Goal: Answer question/provide support: Answer question/provide support

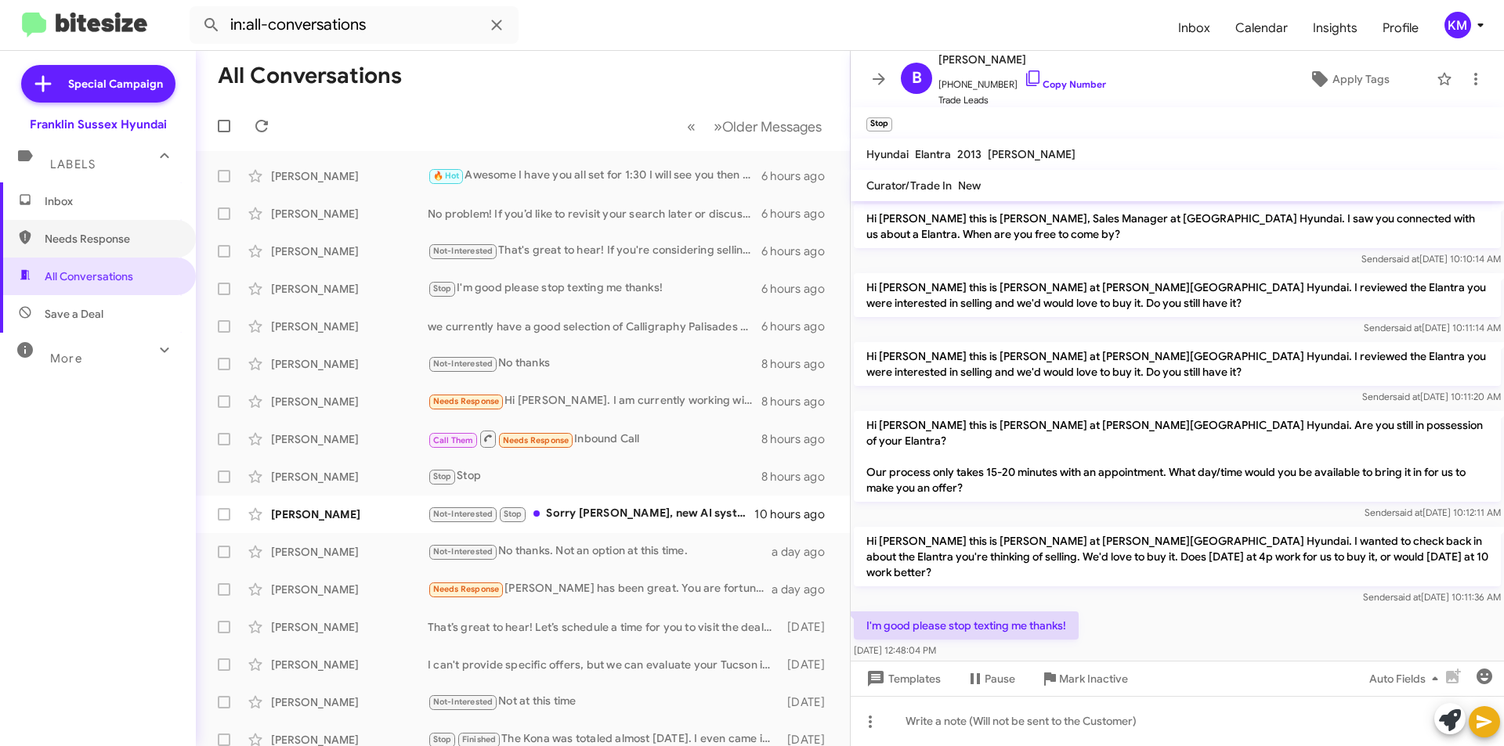
click at [110, 241] on span "Needs Response" at bounding box center [111, 239] width 133 height 16
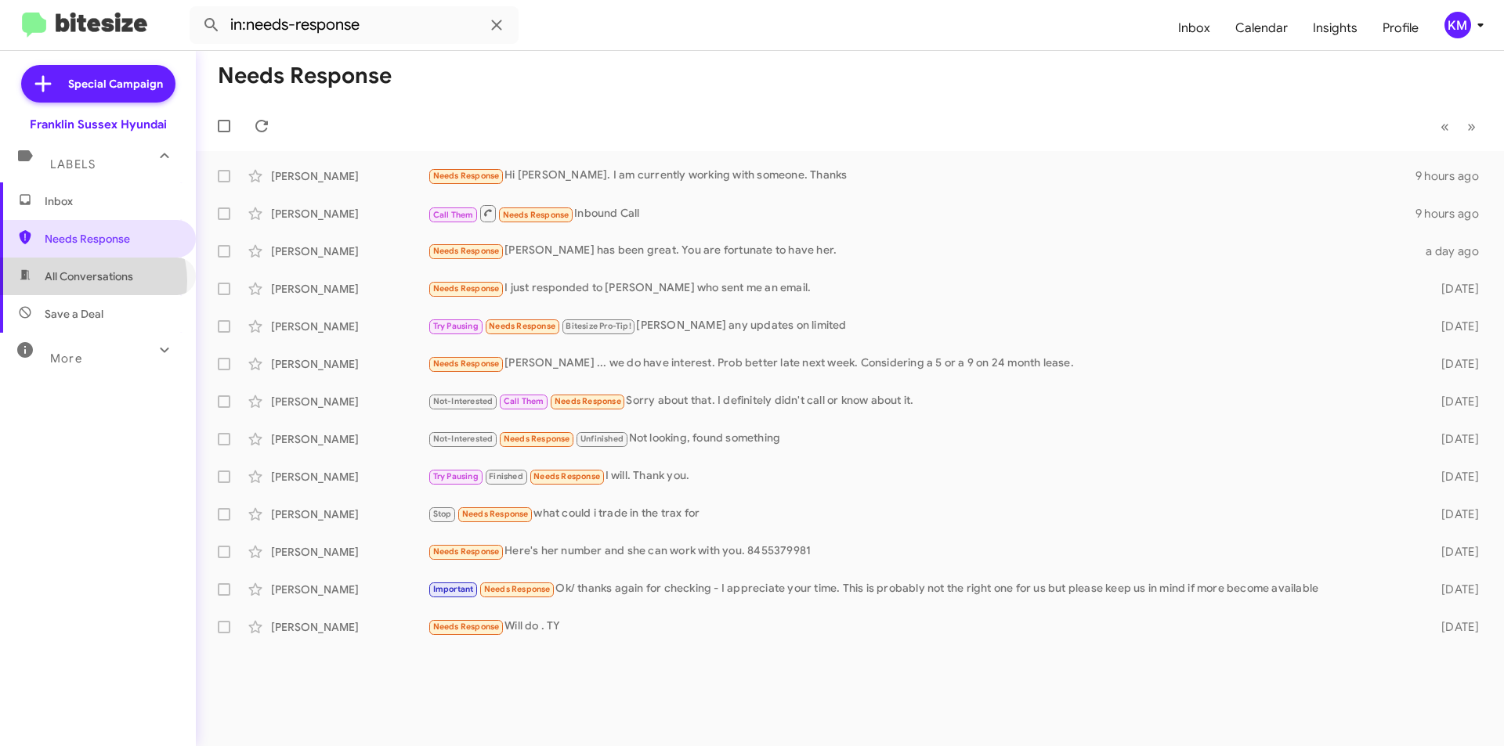
click at [91, 281] on span "All Conversations" at bounding box center [89, 277] width 88 height 16
type input "in:all-conversations"
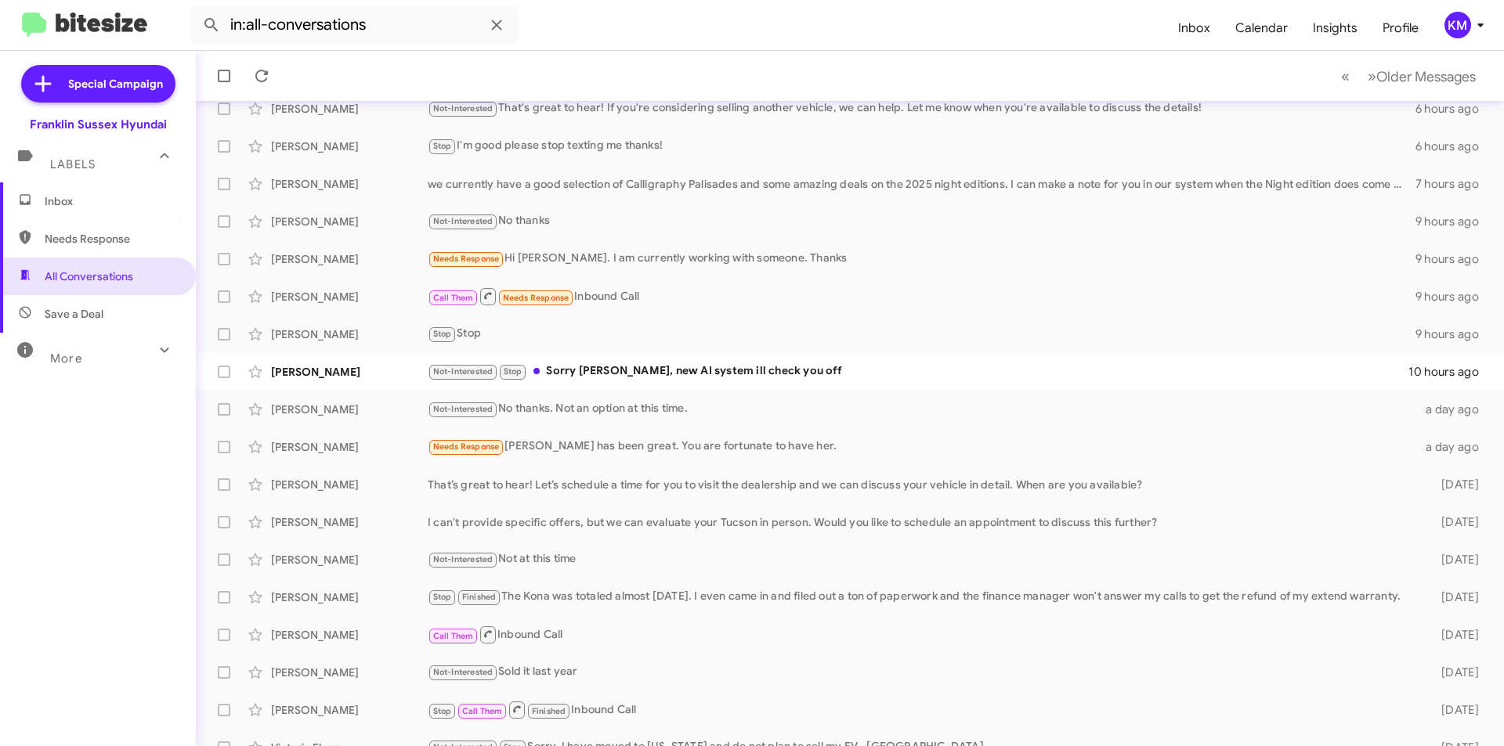
scroll to position [163, 0]
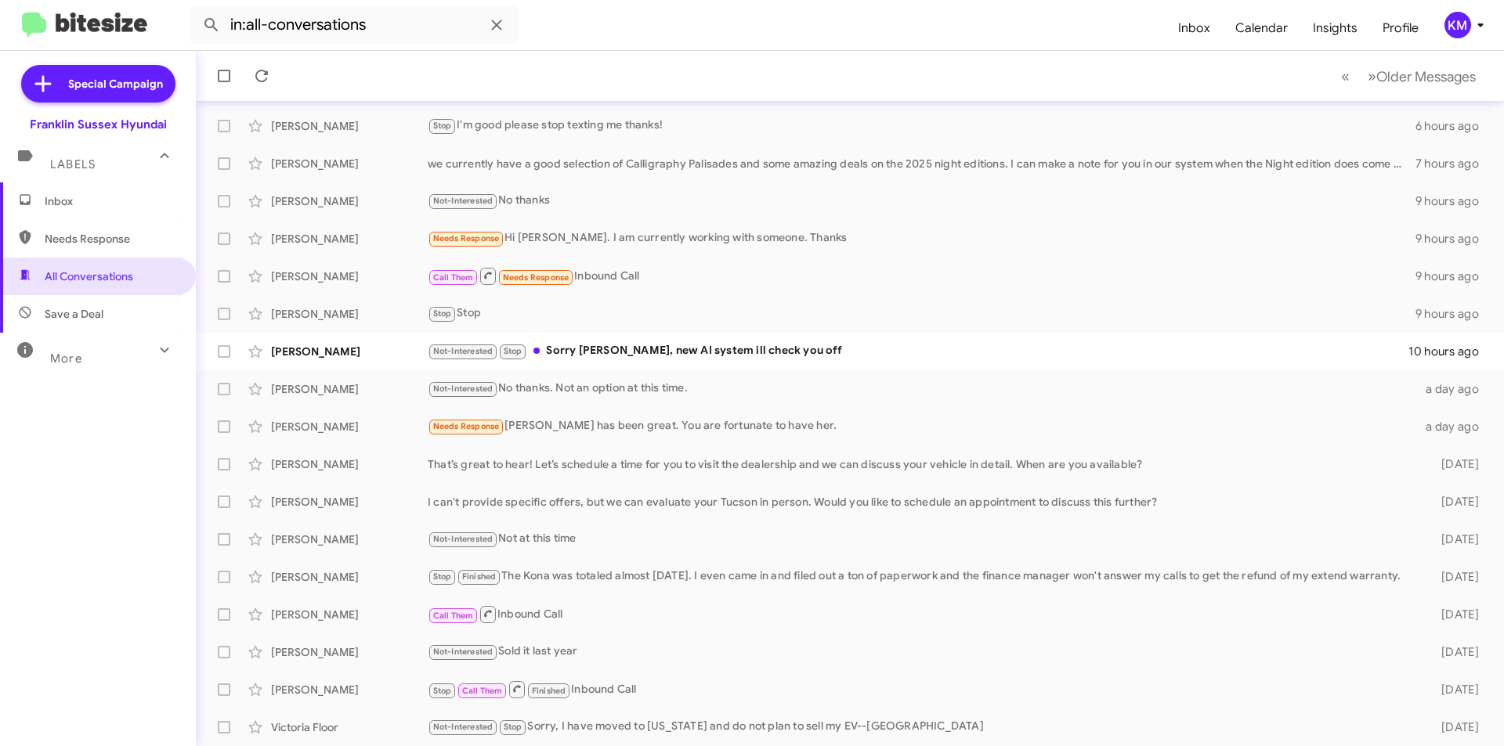
click at [667, 470] on div "That’s great to hear! Let’s schedule a time for you to visit the dealership and…" at bounding box center [922, 465] width 988 height 16
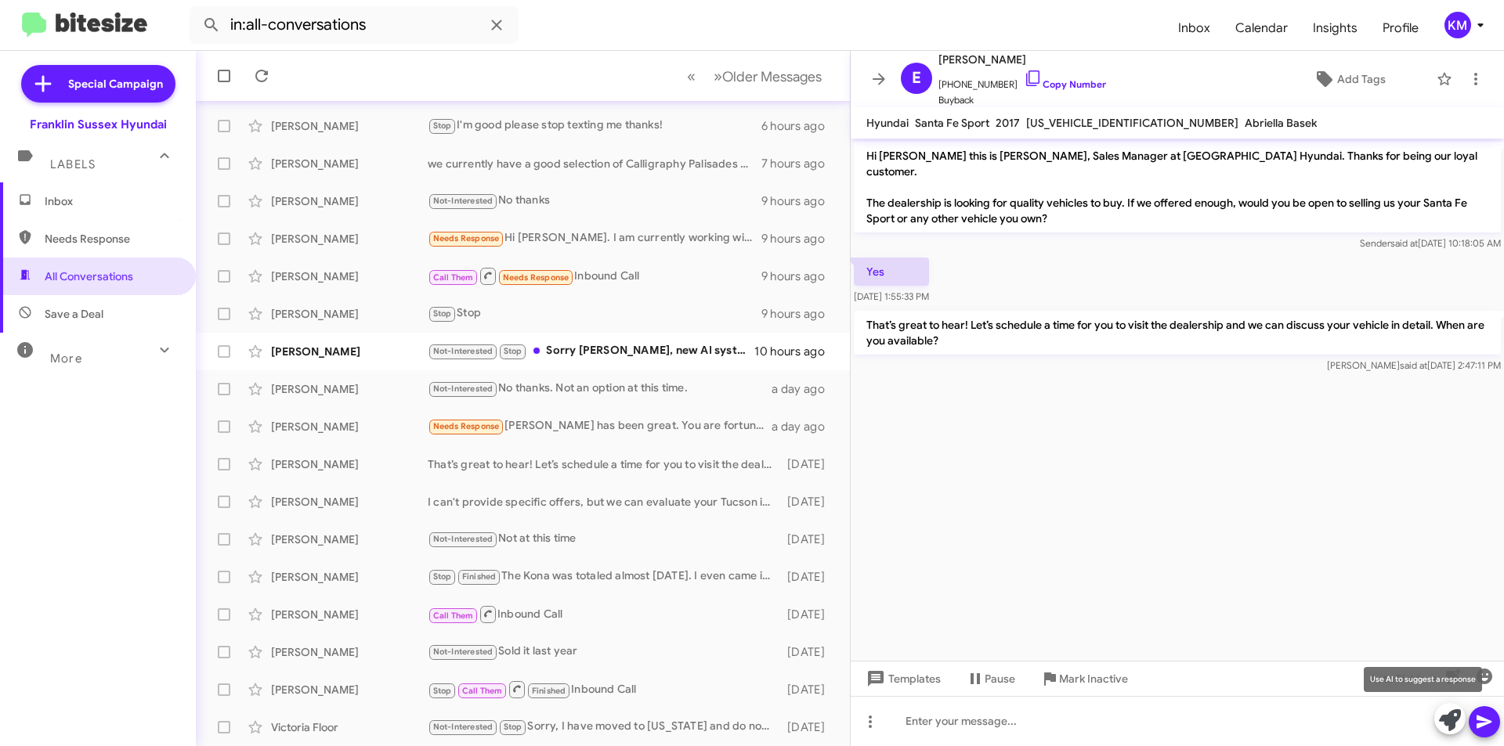
click at [1449, 718] on icon at bounding box center [1450, 721] width 22 height 22
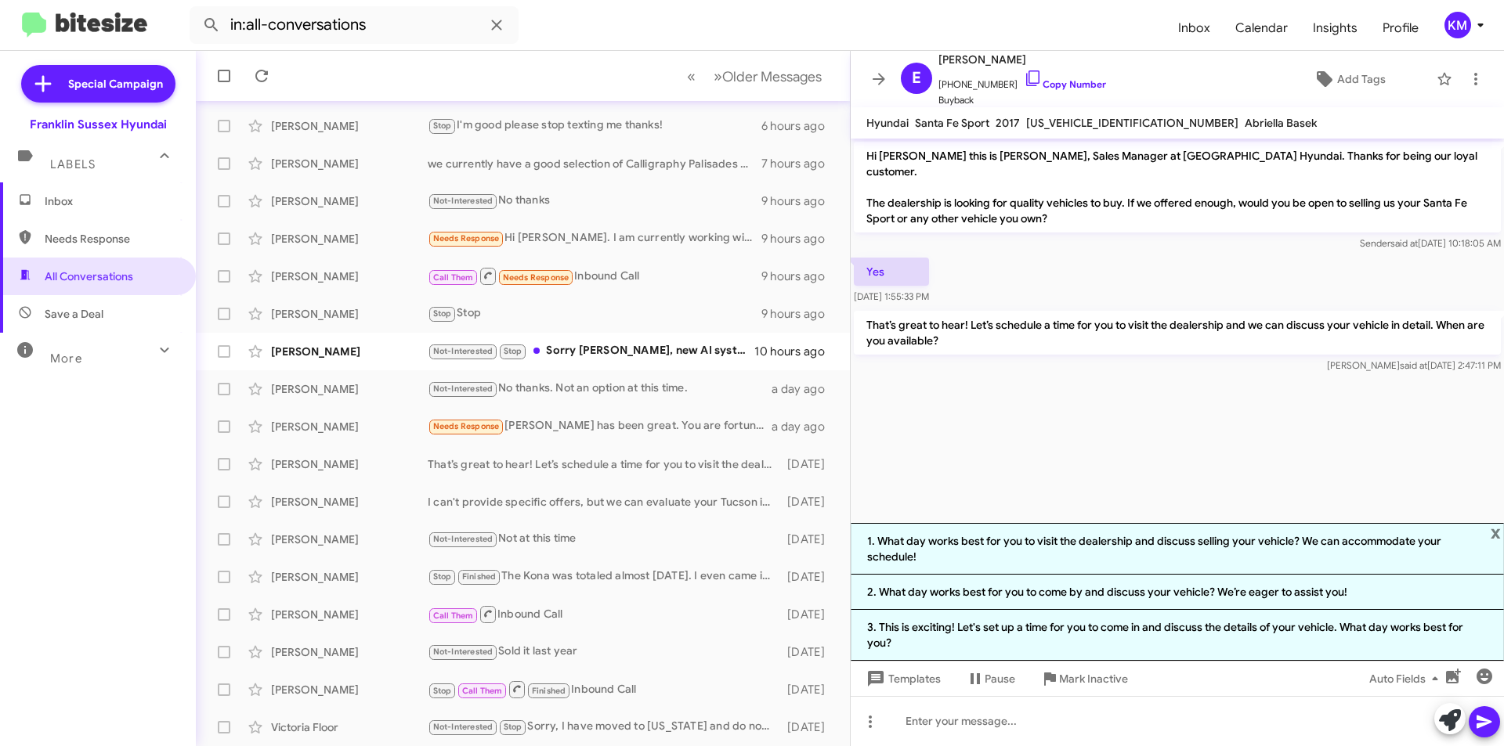
click at [1001, 465] on cdk-virtual-scroll-viewport "Hi [PERSON_NAME] this is [PERSON_NAME], Sales Manager at [GEOGRAPHIC_DATA] Hyun…" at bounding box center [1176, 331] width 653 height 385
